Goal: Task Accomplishment & Management: Complete application form

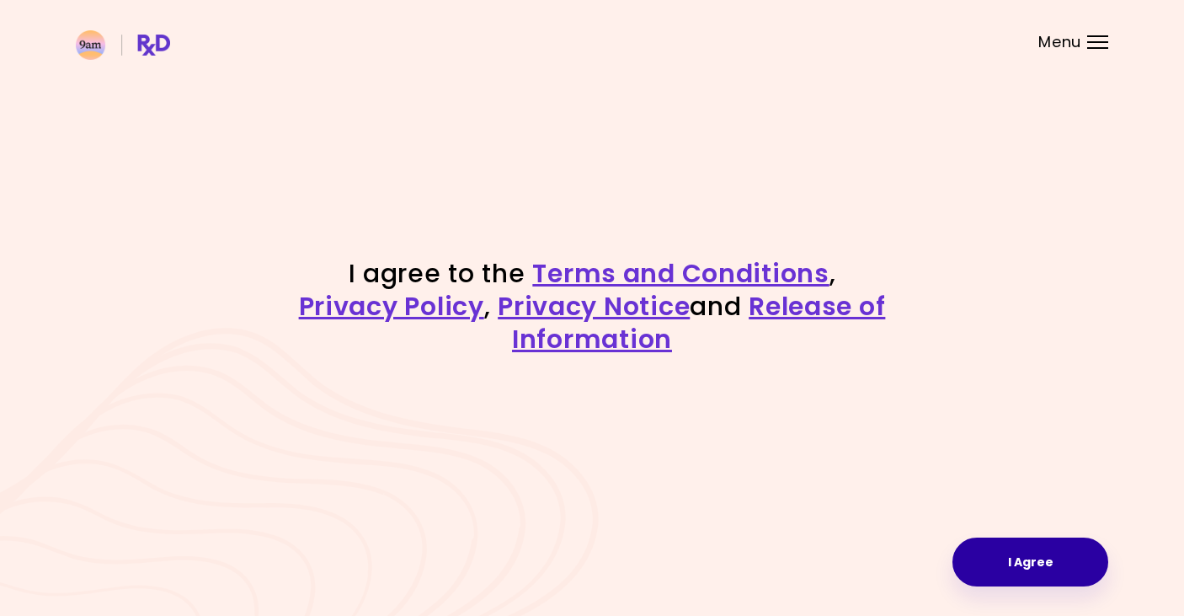
click at [1021, 562] on button "I Agree" at bounding box center [1031, 561] width 156 height 49
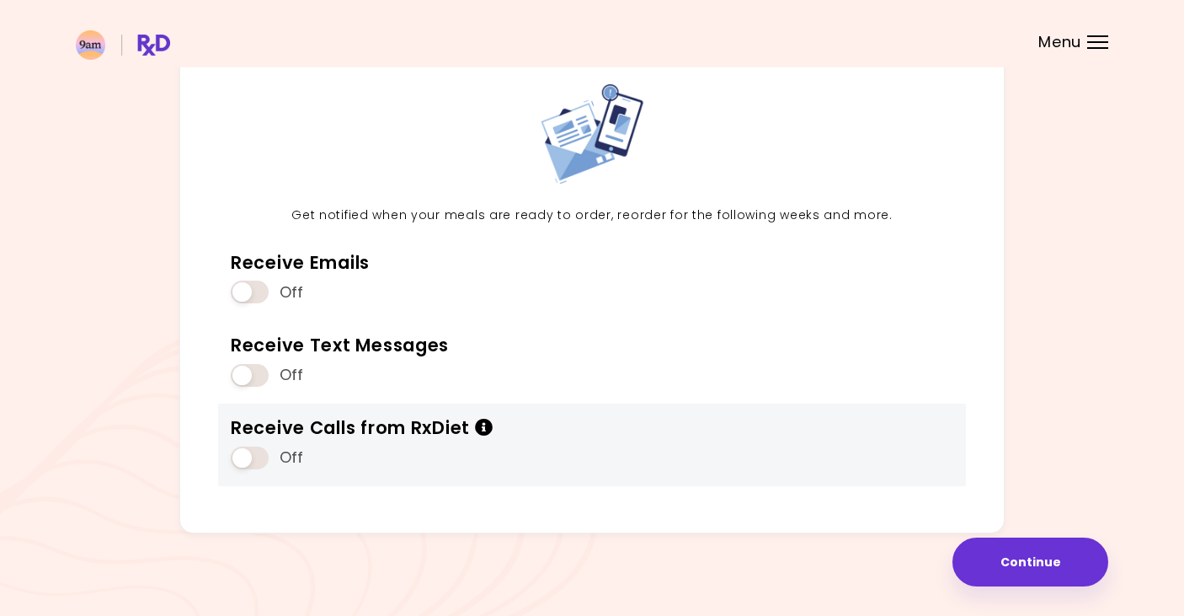
scroll to position [87, 0]
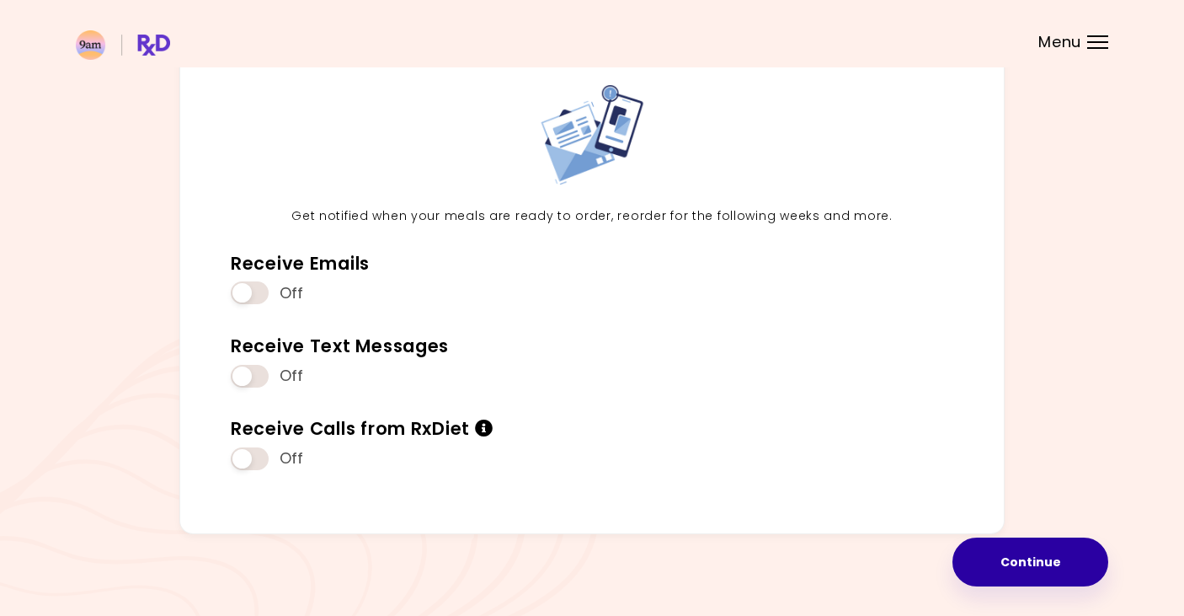
click at [1014, 565] on button "Continue" at bounding box center [1031, 561] width 156 height 49
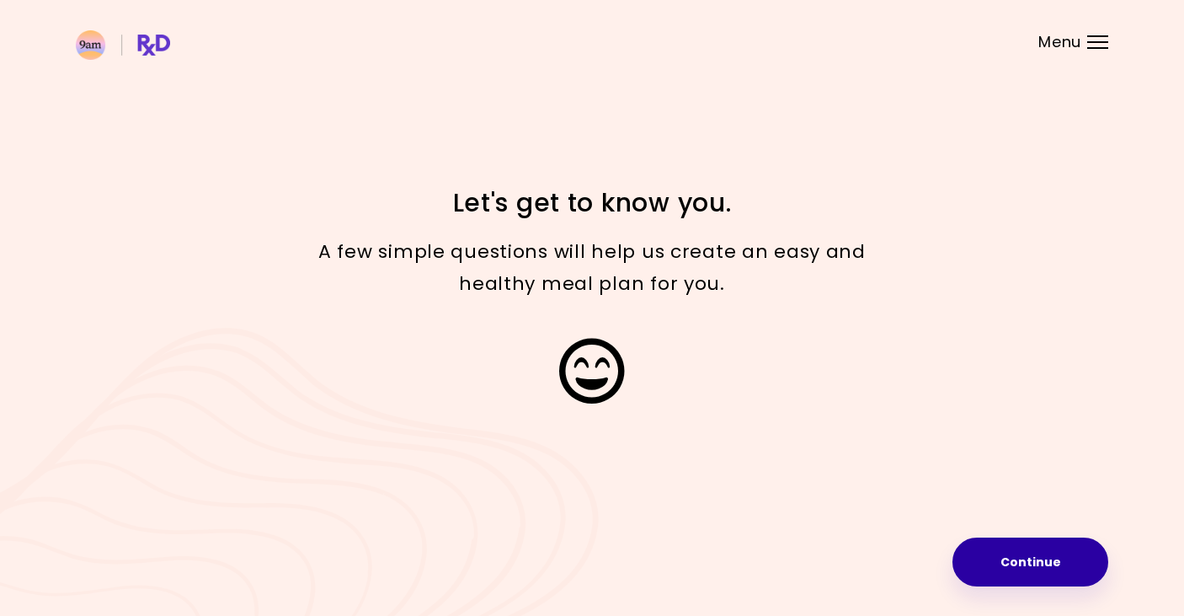
click at [1034, 558] on button "Continue" at bounding box center [1031, 561] width 156 height 49
